Goal: Task Accomplishment & Management: Complete application form

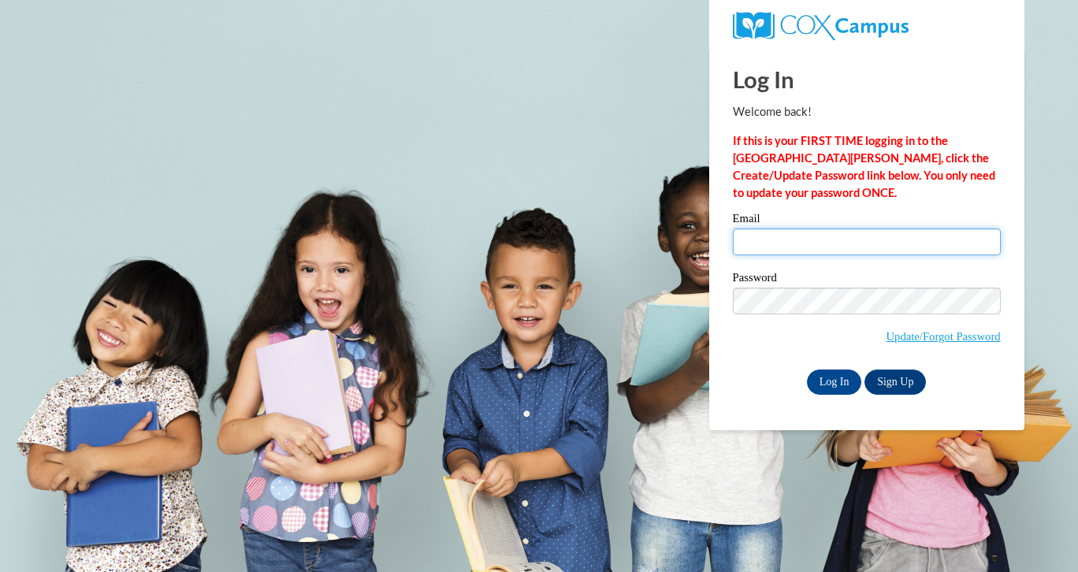
click at [982, 243] on input "Email" at bounding box center [867, 242] width 268 height 27
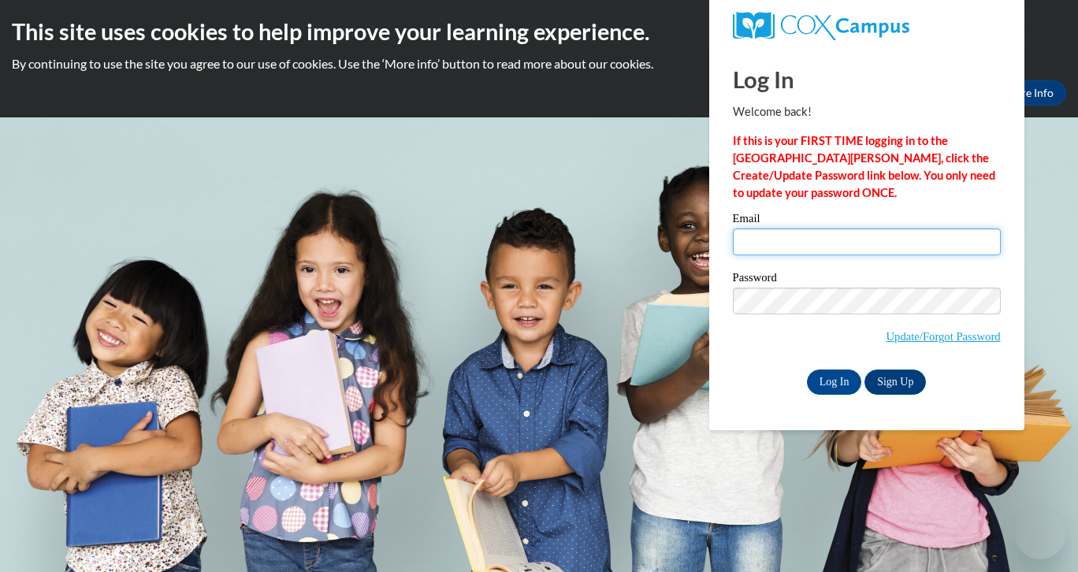
click at [800, 246] on input "Email" at bounding box center [867, 242] width 268 height 27
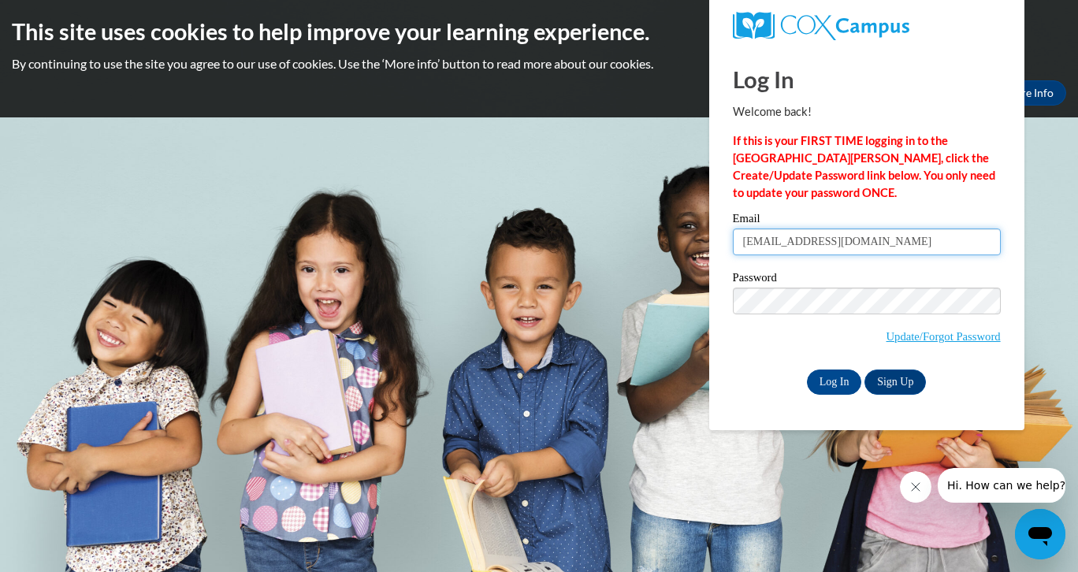
click at [833, 379] on input "Log In" at bounding box center [834, 382] width 55 height 25
click at [825, 386] on input "Log In" at bounding box center [834, 382] width 55 height 25
click at [753, 243] on input "casmith2@kippatl.org" at bounding box center [867, 242] width 268 height 27
click at [899, 244] on input "[EMAIL_ADDRESS][DOMAIN_NAME]" at bounding box center [867, 242] width 268 height 27
click at [833, 379] on input "Log In" at bounding box center [834, 382] width 55 height 25
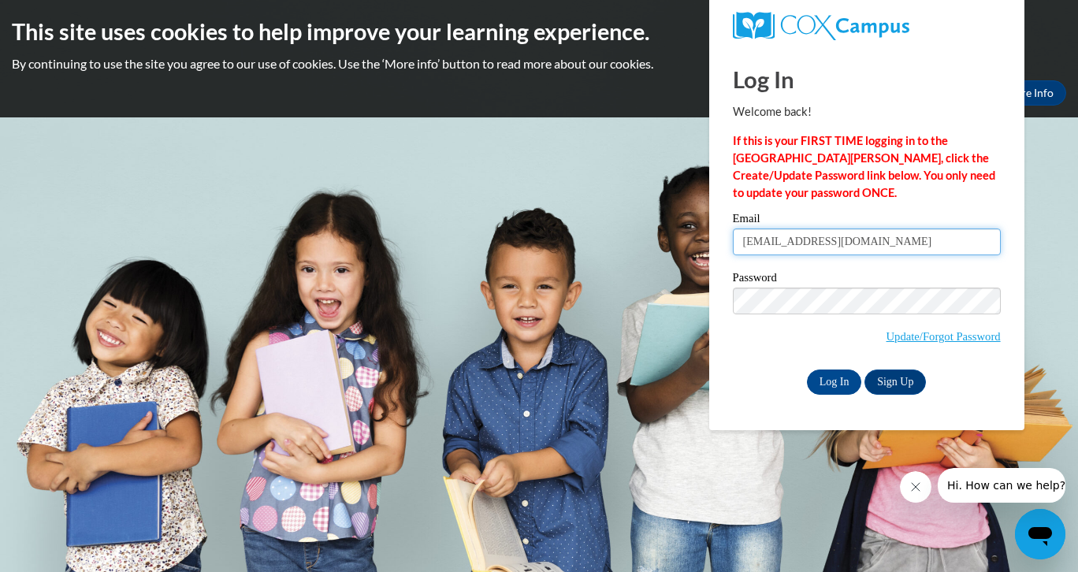
click at [855, 248] on input "[EMAIL_ADDRESS][DOMAIN_NAME]" at bounding box center [867, 242] width 268 height 27
type input "c"
click at [987, 242] on input "Email" at bounding box center [867, 242] width 268 height 27
click at [696, 441] on body "This site uses cookies to help improve your learning experience. By continuing …" at bounding box center [539, 286] width 1078 height 572
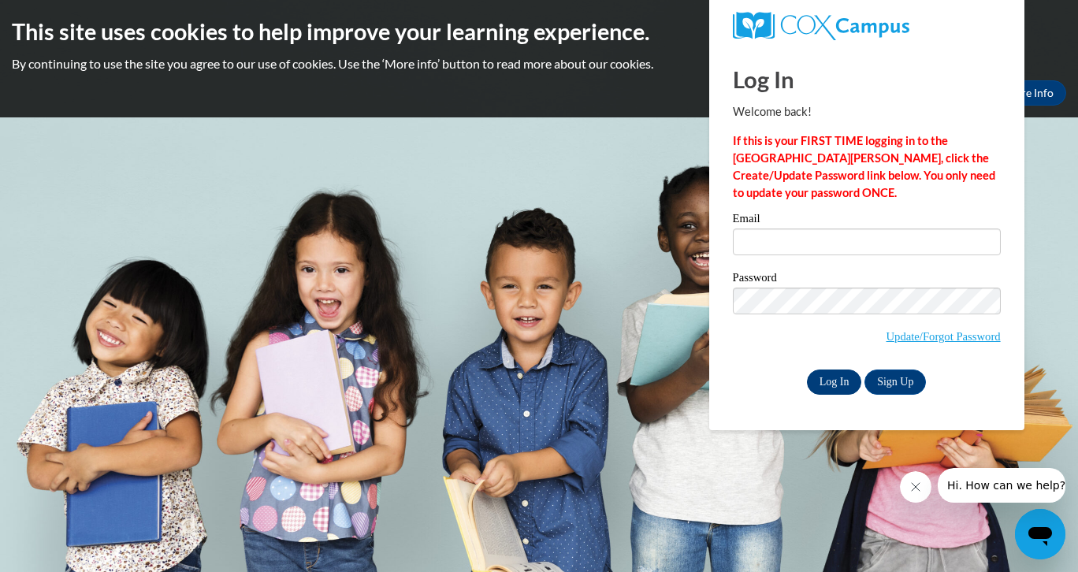
click at [830, 380] on input "Log In" at bounding box center [834, 382] width 55 height 25
click at [976, 240] on input "Email" at bounding box center [867, 242] width 268 height 27
click at [830, 381] on input "Log In" at bounding box center [834, 382] width 55 height 25
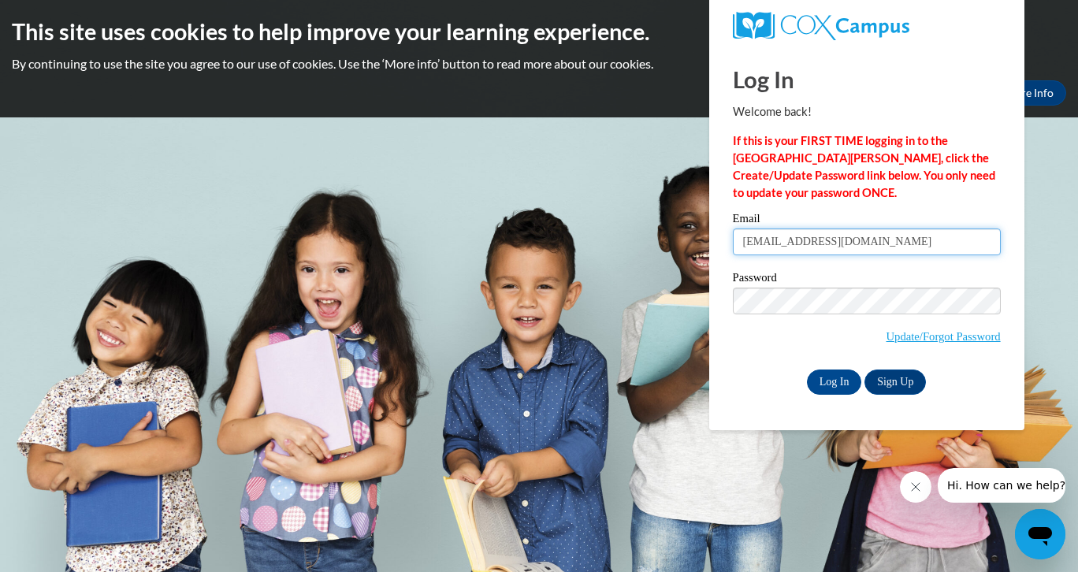
click at [833, 379] on input "Log In" at bounding box center [834, 382] width 55 height 25
type input "36948"
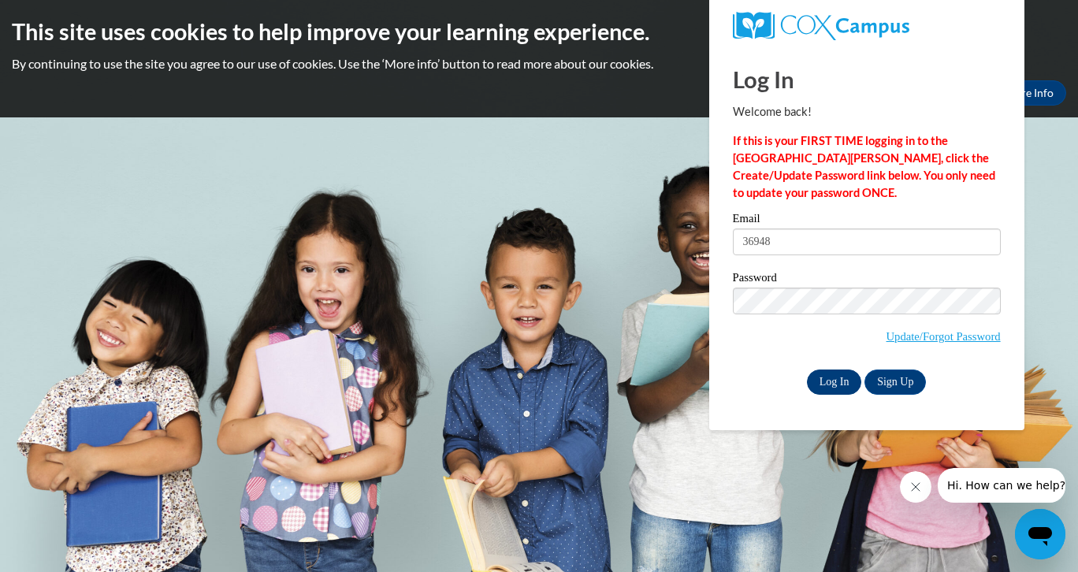
click at [832, 380] on input "Log In" at bounding box center [834, 382] width 55 height 25
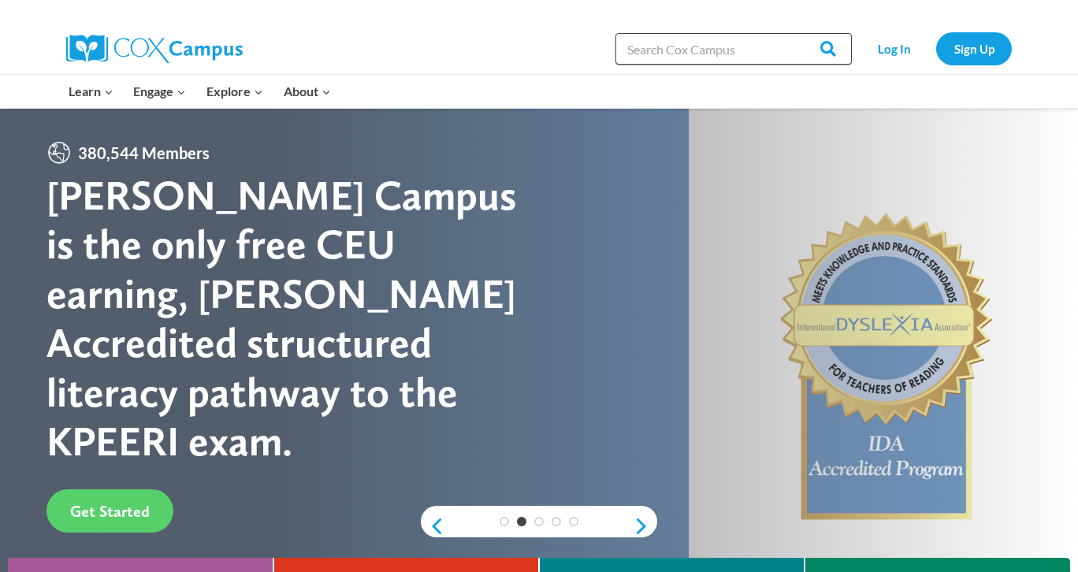
click at [738, 53] on input "Search in https://coxcampus.org/" at bounding box center [733, 49] width 236 height 32
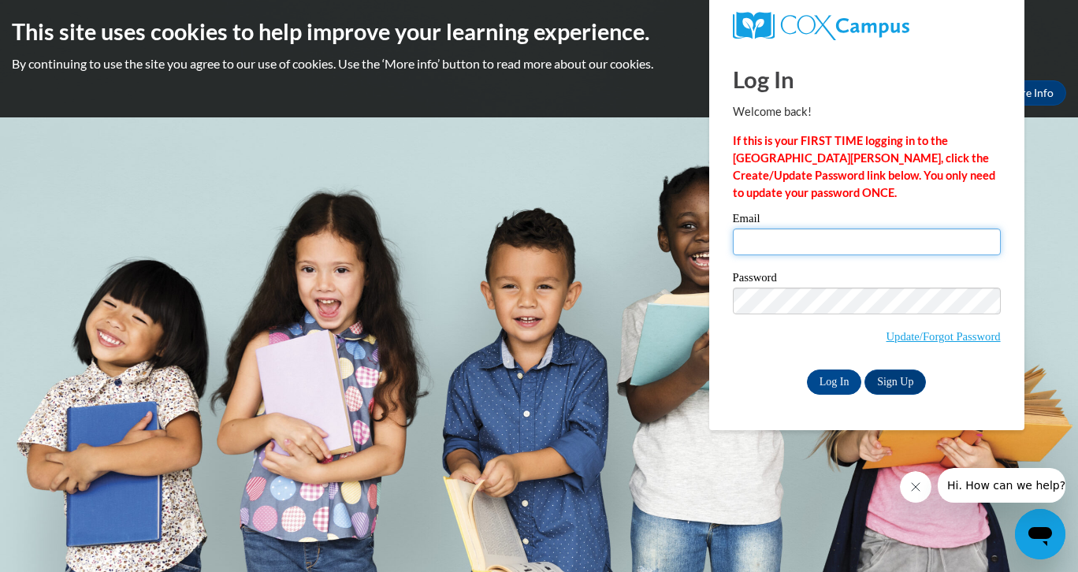
click at [772, 241] on input "Email" at bounding box center [867, 242] width 268 height 27
type input "[EMAIL_ADDRESS][DOMAIN_NAME]"
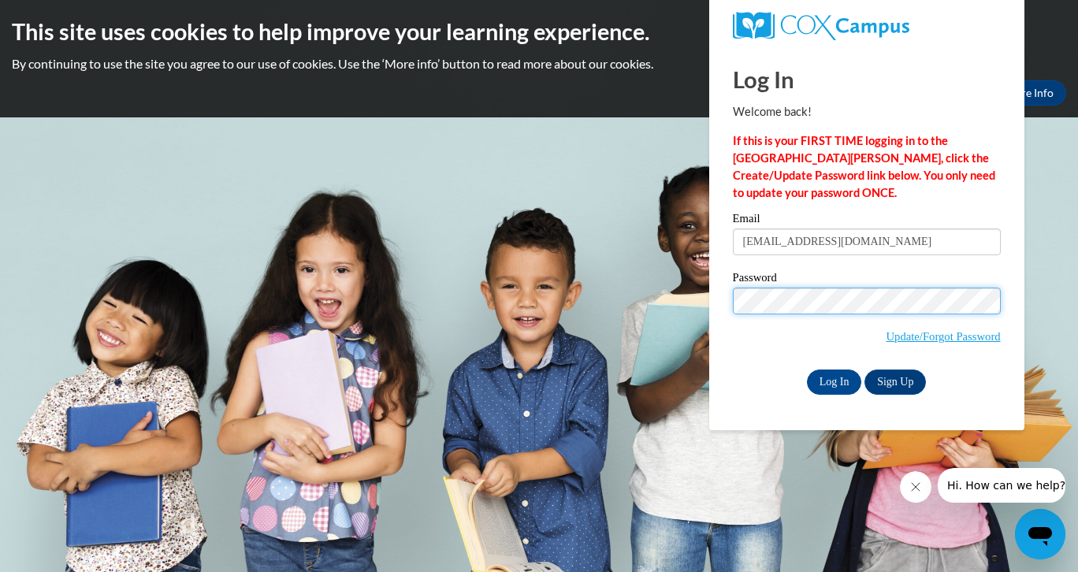
click at [923, 318] on span "Update/Forgot Password" at bounding box center [867, 320] width 268 height 65
click at [981, 313] on span "Update/Forgot Password" at bounding box center [867, 320] width 268 height 65
click at [965, 316] on span "Update/Forgot Password" at bounding box center [867, 320] width 268 height 65
click at [976, 278] on div "Password Update/Forgot Password" at bounding box center [867, 318] width 268 height 93
click at [761, 315] on span "Update/Forgot Password" at bounding box center [867, 320] width 268 height 65
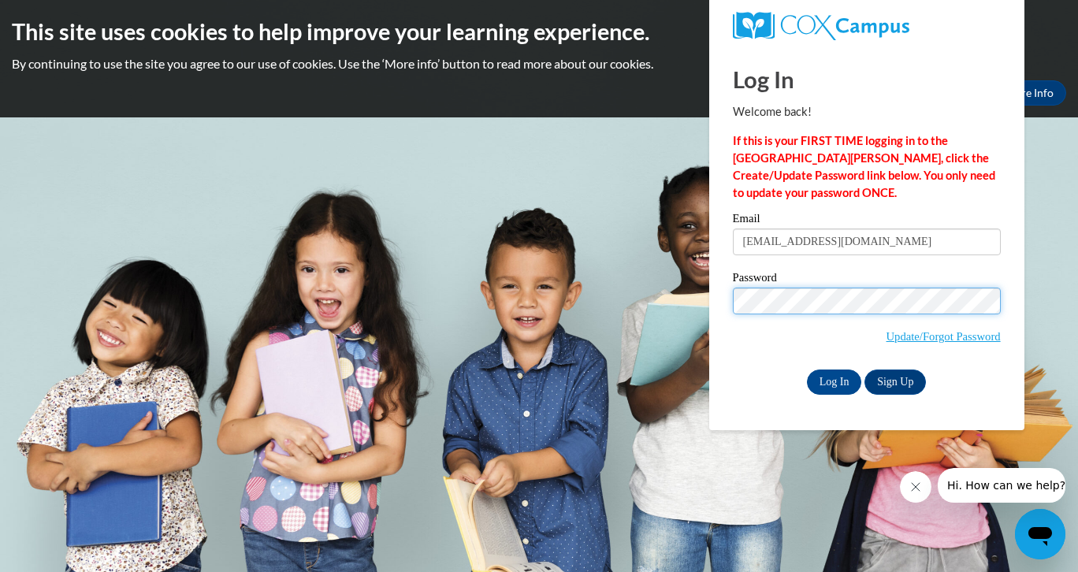
click at [833, 379] on input "Log In" at bounding box center [834, 382] width 55 height 25
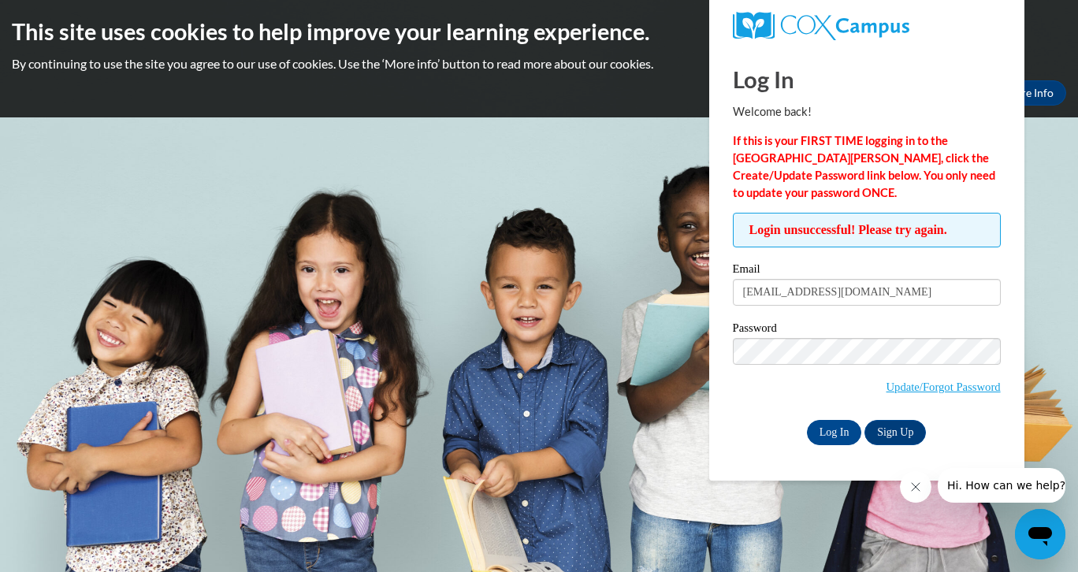
click at [634, 173] on body "This site uses cookies to help improve your learning experience. By continuing …" at bounding box center [539, 286] width 1078 height 572
